Goal: Task Accomplishment & Management: Manage account settings

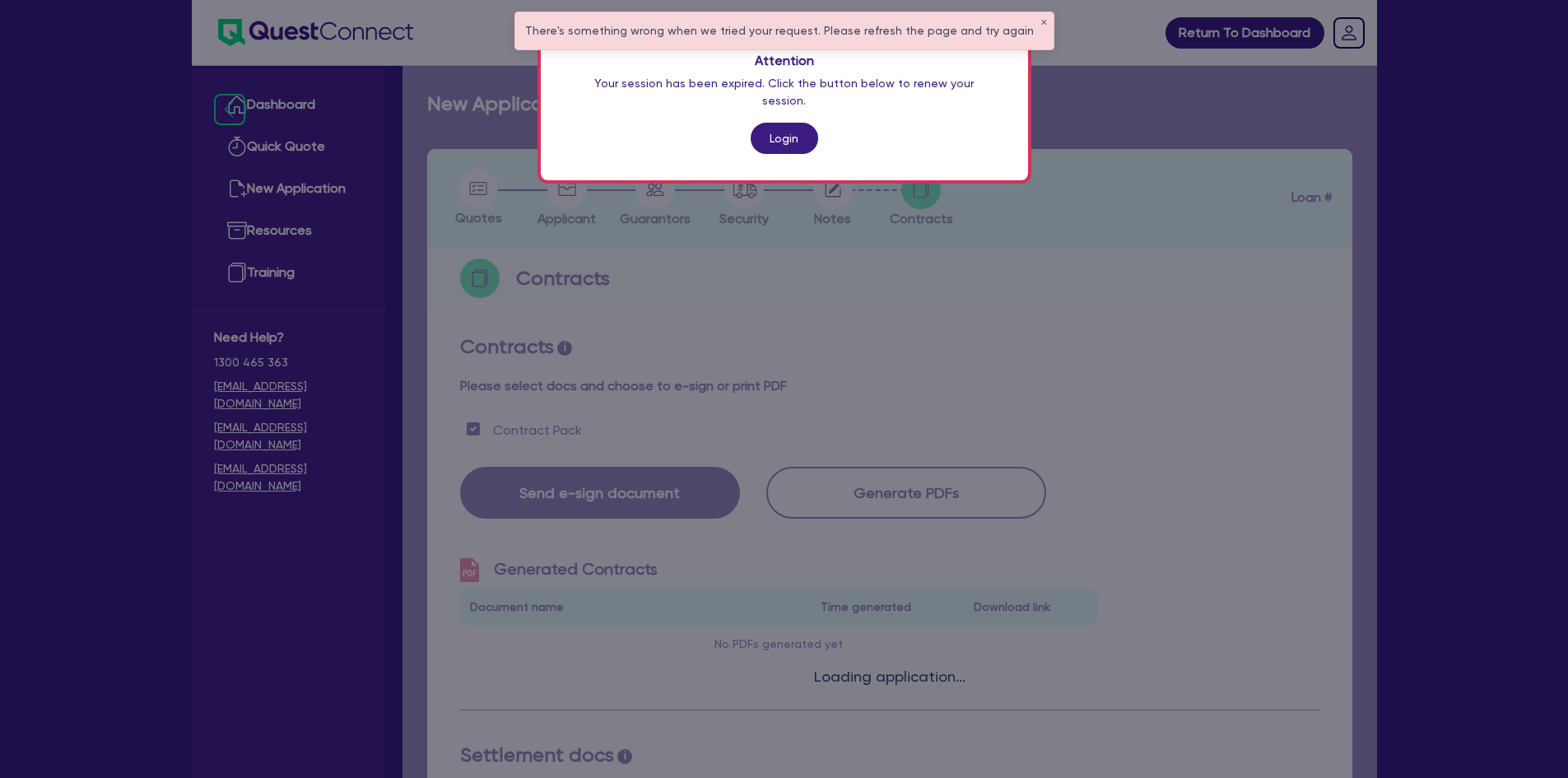
click at [1030, 71] on div "Attention Your session has been expired. Click the button below to renew your s…" at bounding box center [784, 103] width 494 height 160
click at [1033, 16] on div "There's something wrong when we tried your request. Please refresh the page and…" at bounding box center [784, 30] width 539 height 37
click at [1041, 23] on button "✕" at bounding box center [1044, 23] width 7 height 9
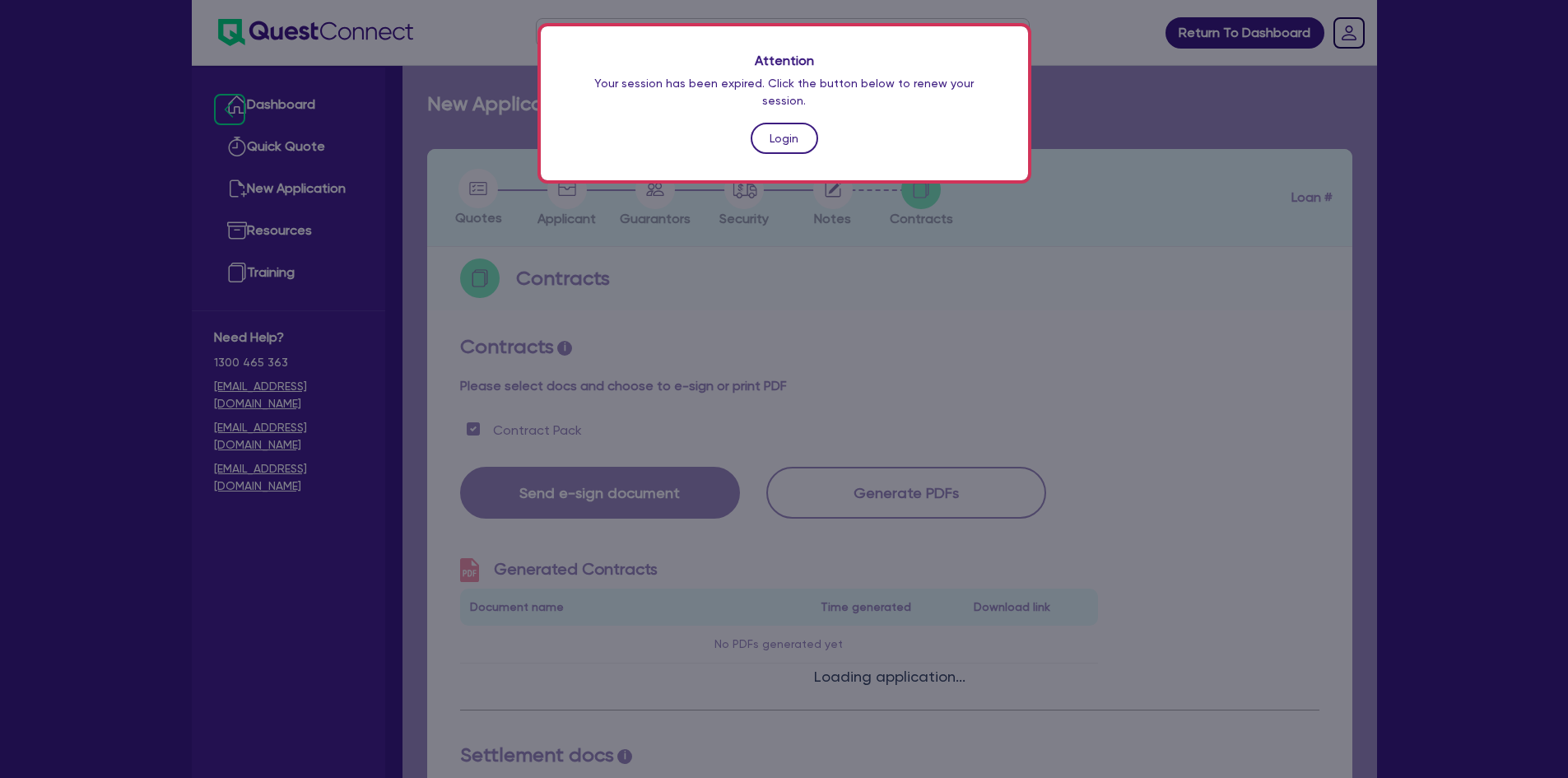
click at [790, 127] on link "Login" at bounding box center [784, 139] width 68 height 31
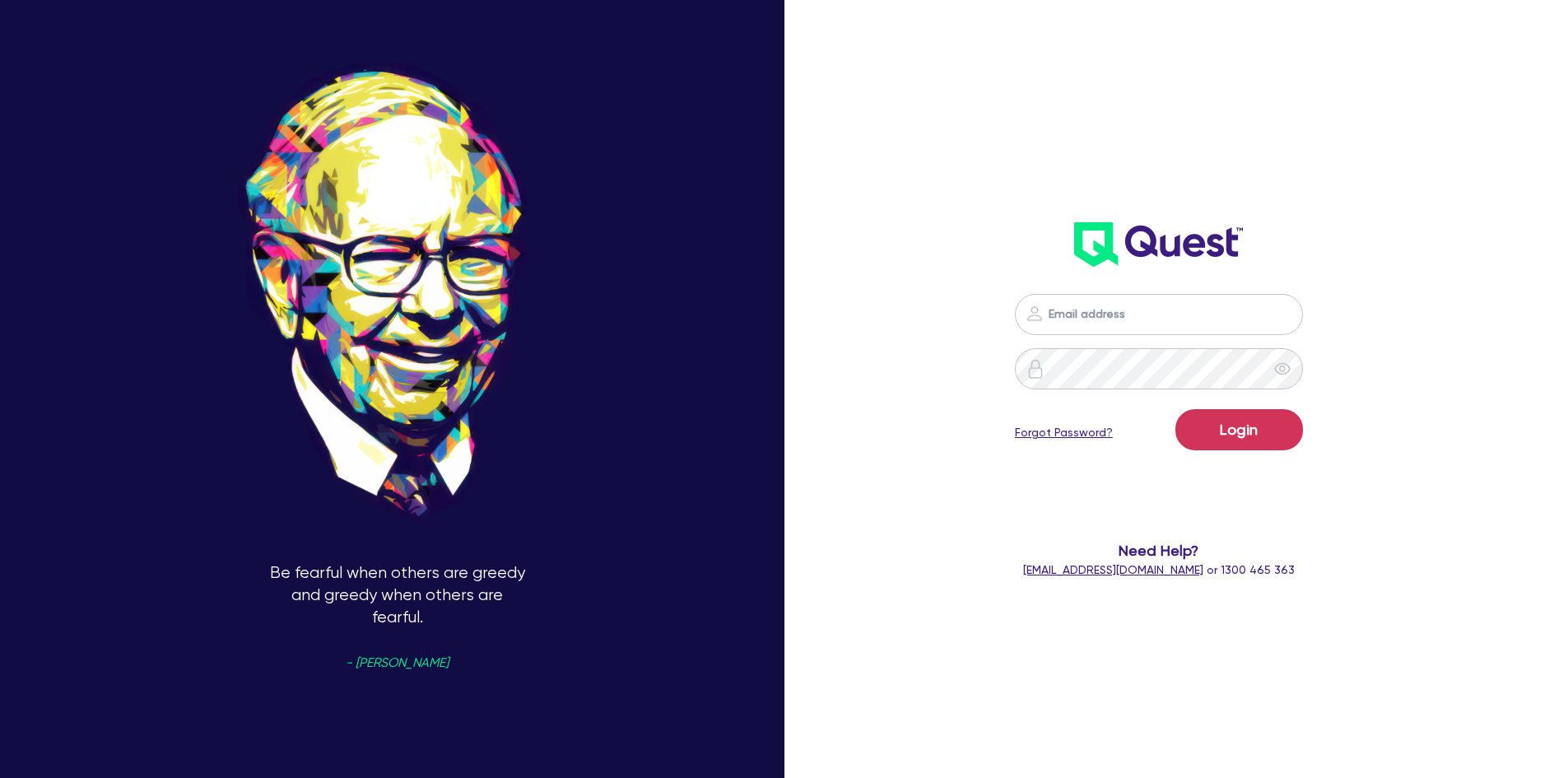
click at [1558, 460] on div "Be fearful when others are greedy and greedy when others are fearful. - [PERSON…" at bounding box center [784, 390] width 1568 height 899
click at [1202, 319] on input "email" at bounding box center [1158, 314] width 288 height 42
paste input "[PERSON_NAME][EMAIL_ADDRESS][PERSON_NAME][DOMAIN_NAME]"
type input "[PERSON_NAME][EMAIL_ADDRESS][PERSON_NAME][DOMAIN_NAME]"
click at [1234, 425] on button "Login" at bounding box center [1239, 430] width 127 height 42
